Goal: Complete application form

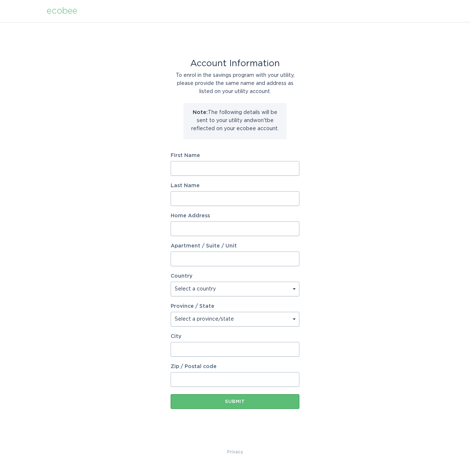
drag, startPoint x: 265, startPoint y: 203, endPoint x: 262, endPoint y: 187, distance: 15.6
click at [265, 203] on input "Last Name" at bounding box center [235, 198] width 129 height 15
click at [262, 179] on form "First Name Last Name Home Address Apartment / Suite / Unit Country Select a cou…" at bounding box center [235, 281] width 129 height 256
click at [261, 172] on input "First Name" at bounding box center [235, 168] width 129 height 15
type input "[PERSON_NAME]"
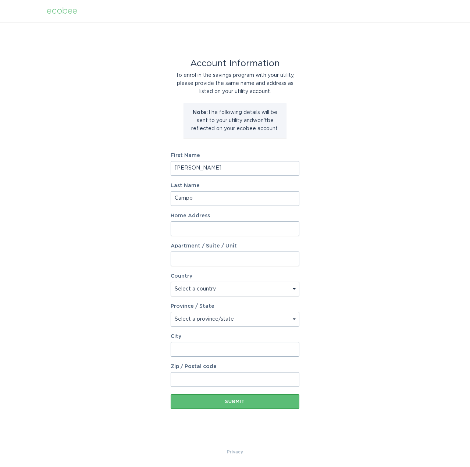
type input "Campo"
type input "[STREET_ADDRESS][PERSON_NAME]"
select select "US"
select select "AZ"
type input "Queen Creek"
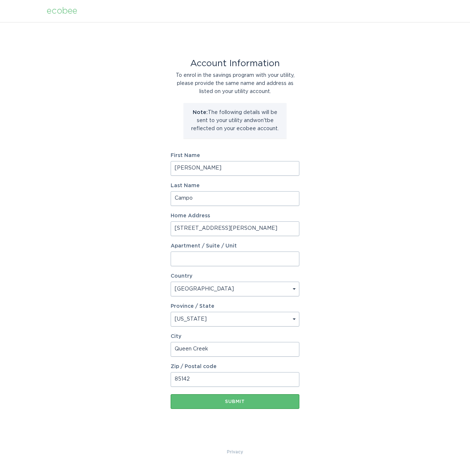
type input "85142"
click at [260, 392] on form "First Name [PERSON_NAME] Last Name [PERSON_NAME] Home Address [STREET_ADDRESS][…" at bounding box center [235, 281] width 129 height 256
click at [259, 395] on button "Submit" at bounding box center [235, 401] width 129 height 15
